Goal: Task Accomplishment & Management: Manage account settings

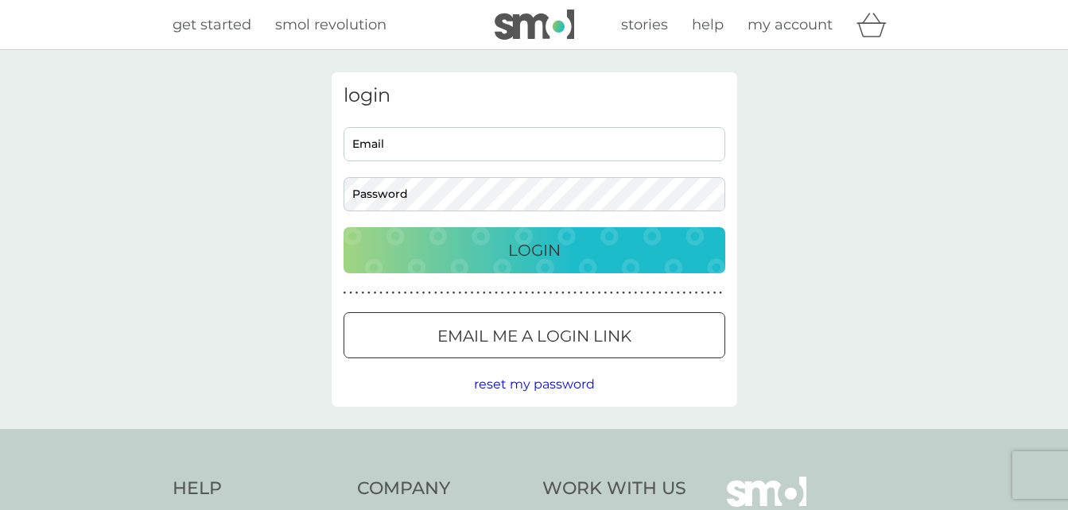
type input "chrisspiers29@gmail.com"
click at [472, 258] on div "Login" at bounding box center [534, 250] width 350 height 25
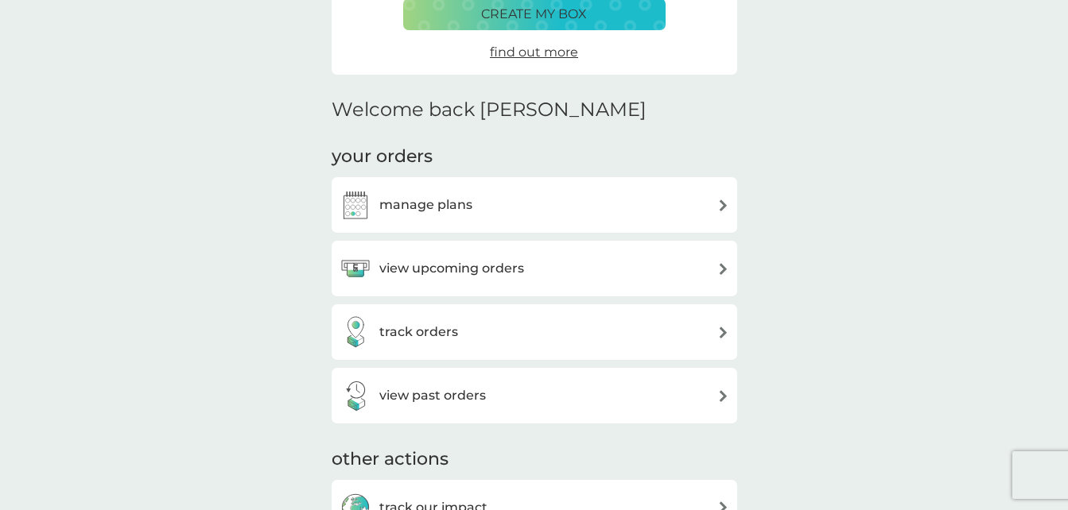
scroll to position [318, 0]
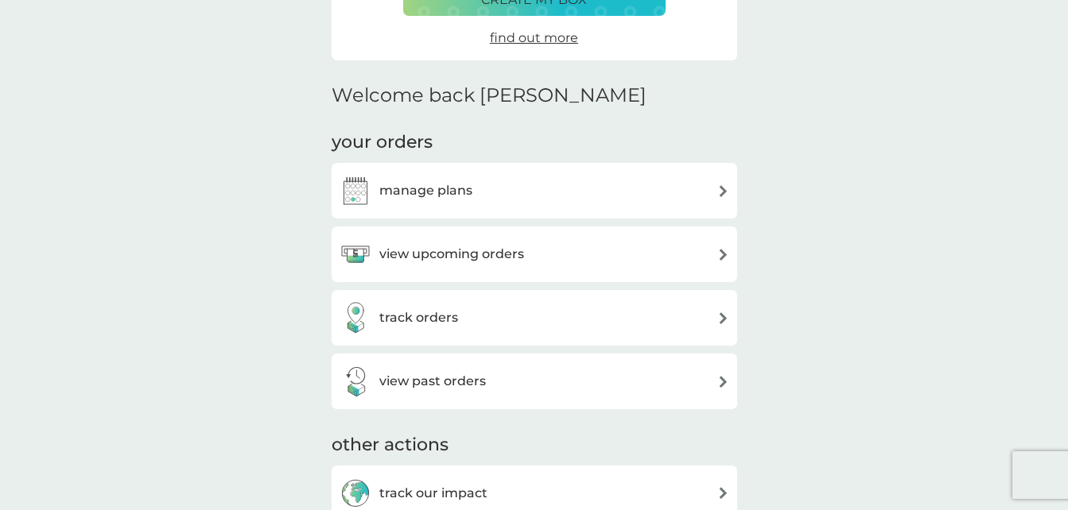
click at [467, 181] on h3 "manage plans" at bounding box center [425, 191] width 93 height 21
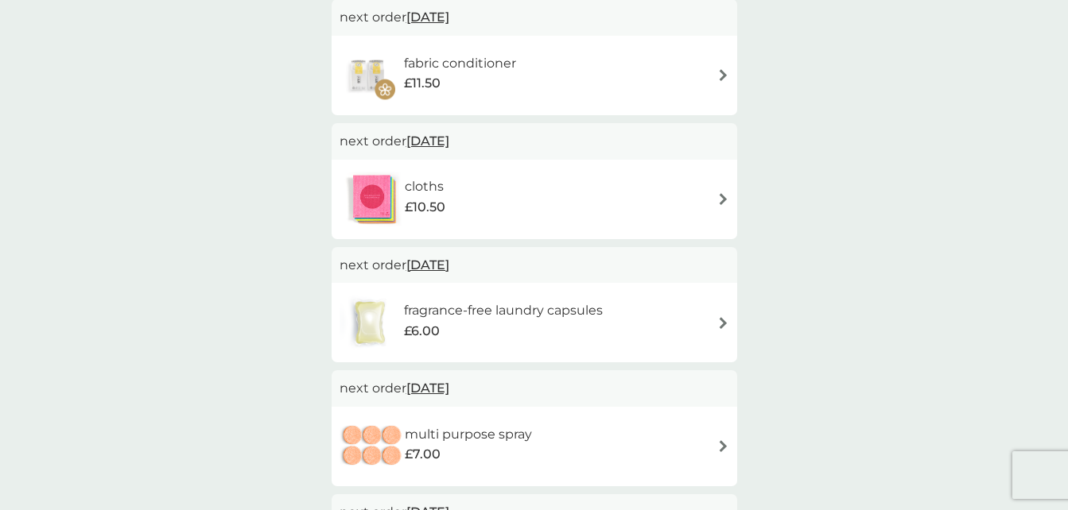
scroll to position [318, 0]
click at [643, 318] on div "fragrance-free laundry capsules £6.00" at bounding box center [535, 321] width 390 height 56
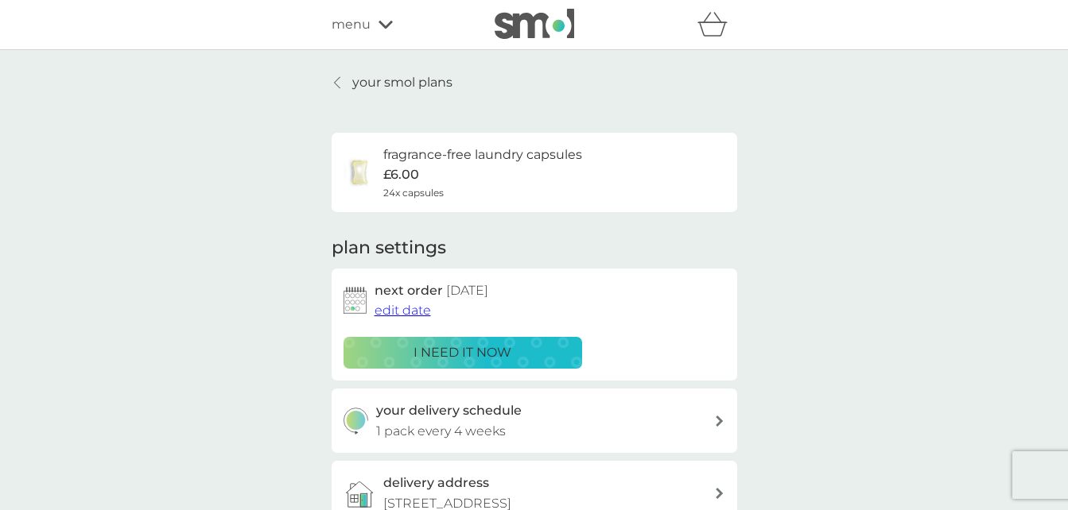
click at [382, 84] on p "your smol plans" at bounding box center [402, 82] width 100 height 21
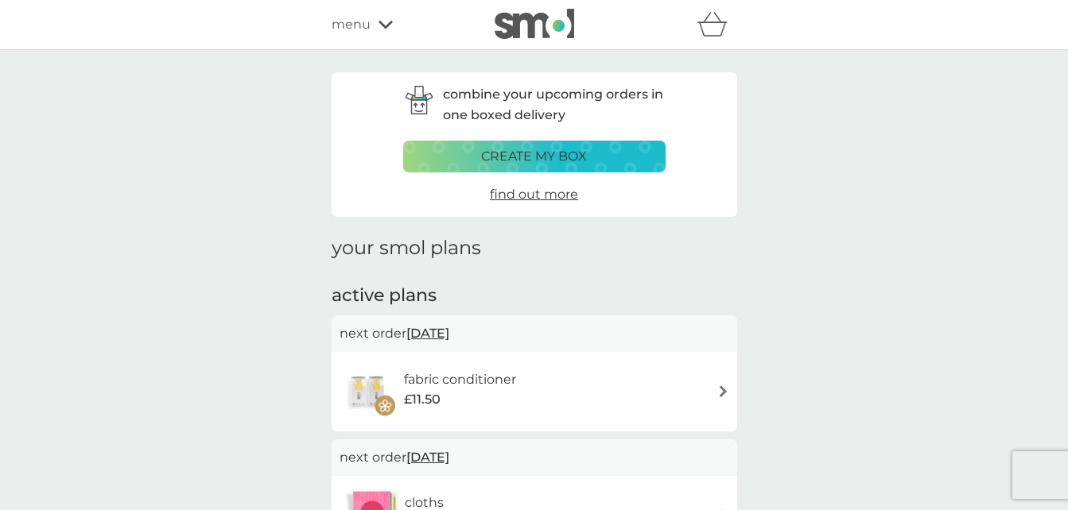
click at [354, 23] on span "menu" at bounding box center [351, 24] width 39 height 21
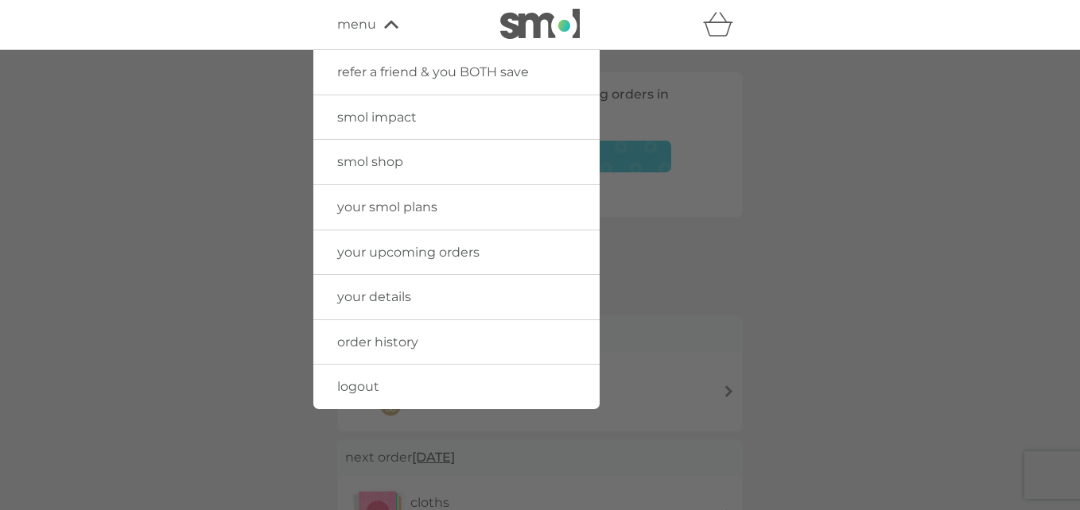
click at [356, 337] on span "order history" at bounding box center [377, 342] width 81 height 15
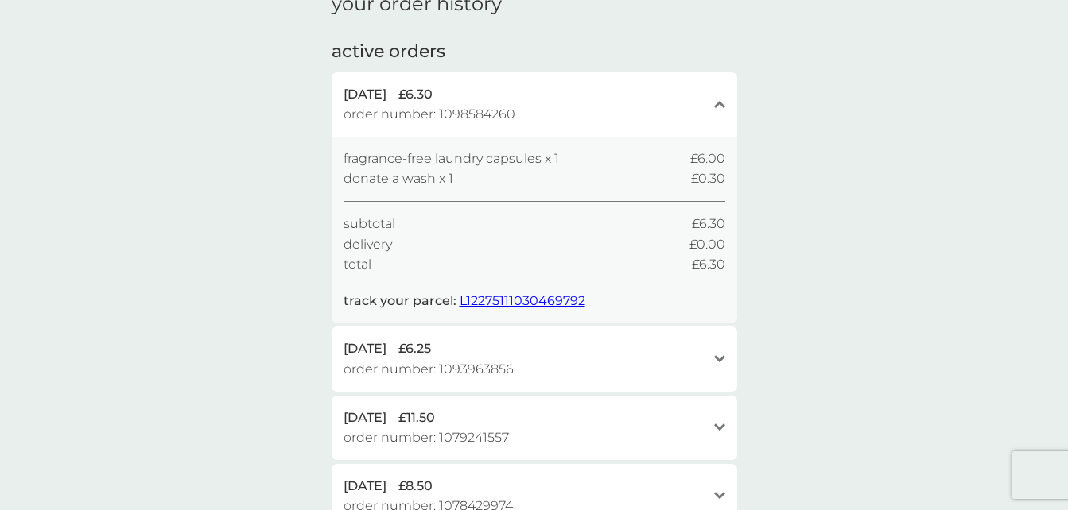
scroll to position [159, 0]
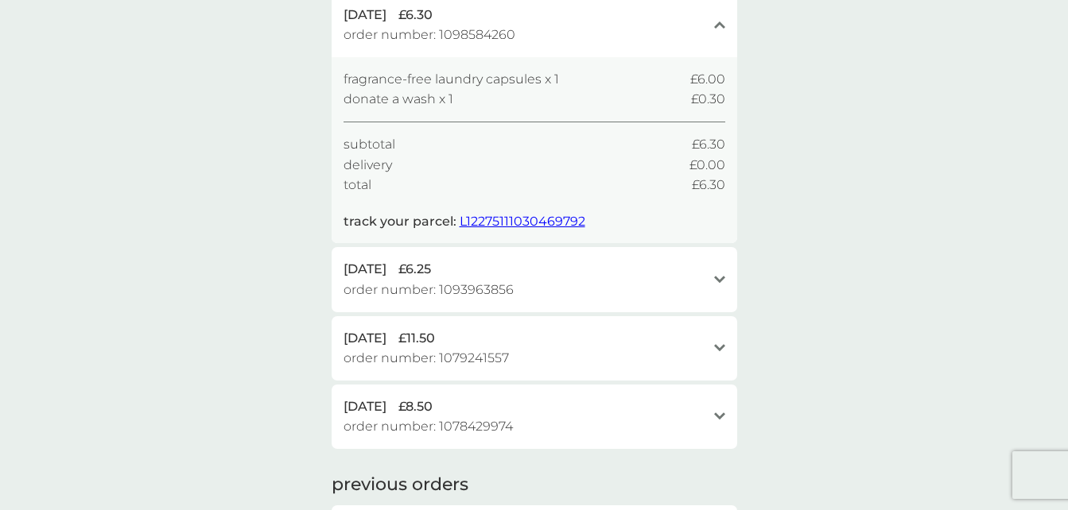
click at [724, 276] on icon "open" at bounding box center [719, 280] width 11 height 8
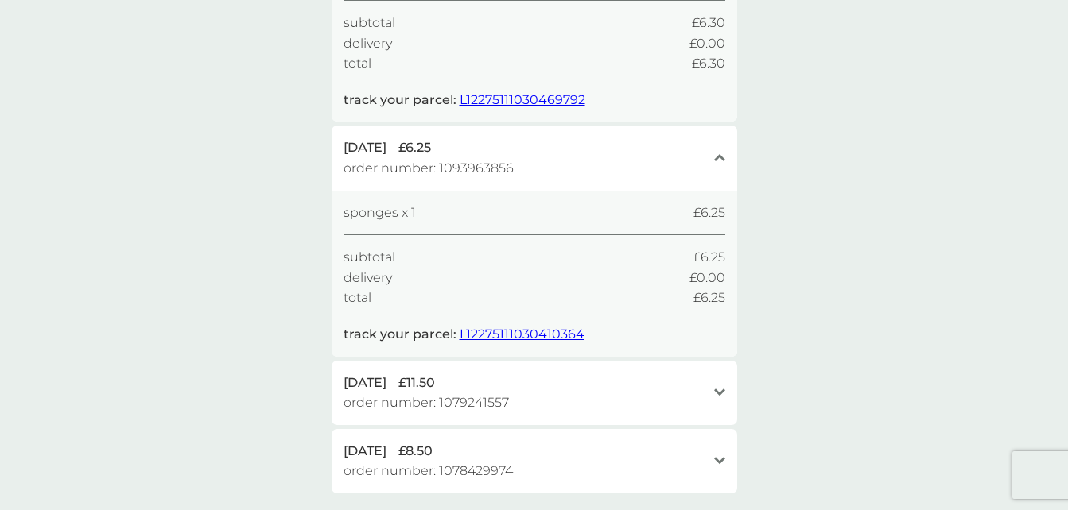
scroll to position [318, 0]
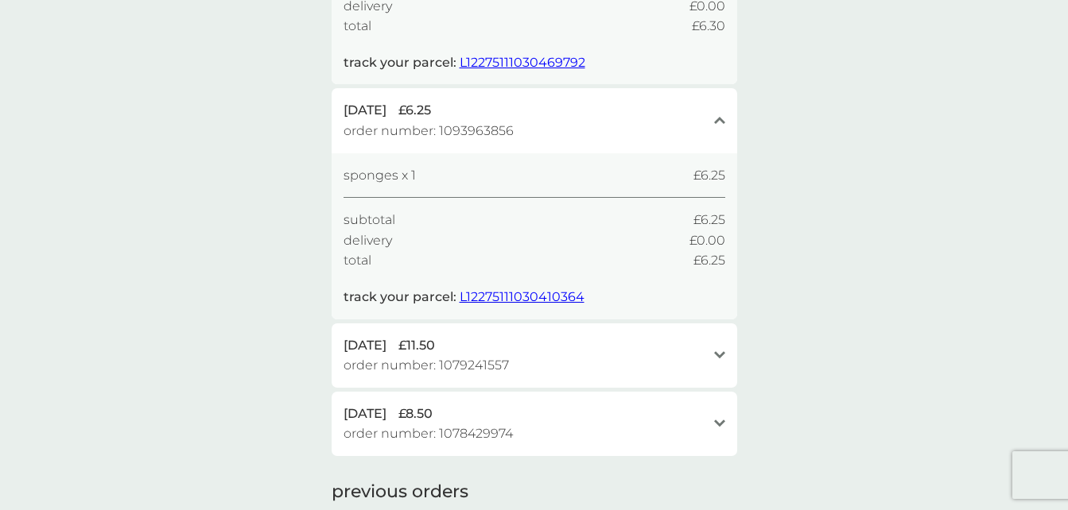
click at [473, 296] on span "L12275111030410364" at bounding box center [522, 296] width 125 height 15
